Goal: Find specific page/section

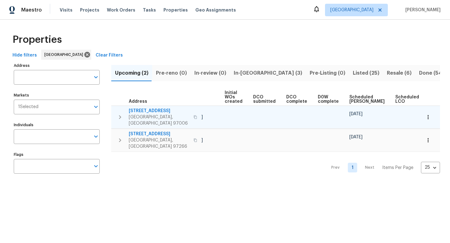
scroll to position [0, 69]
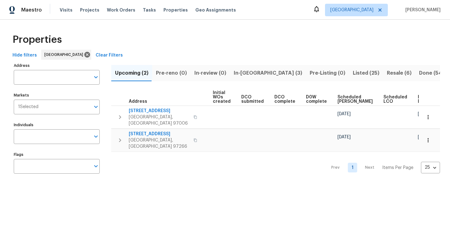
click at [387, 75] on span "Resale (6)" at bounding box center [399, 73] width 25 height 9
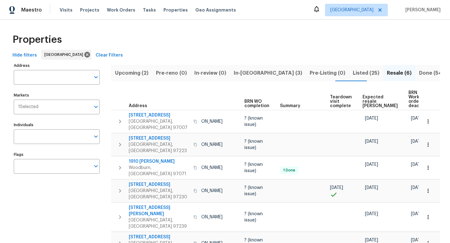
click at [248, 71] on span "In-reno (3)" at bounding box center [268, 73] width 69 height 9
